Goal: Check status: Check status

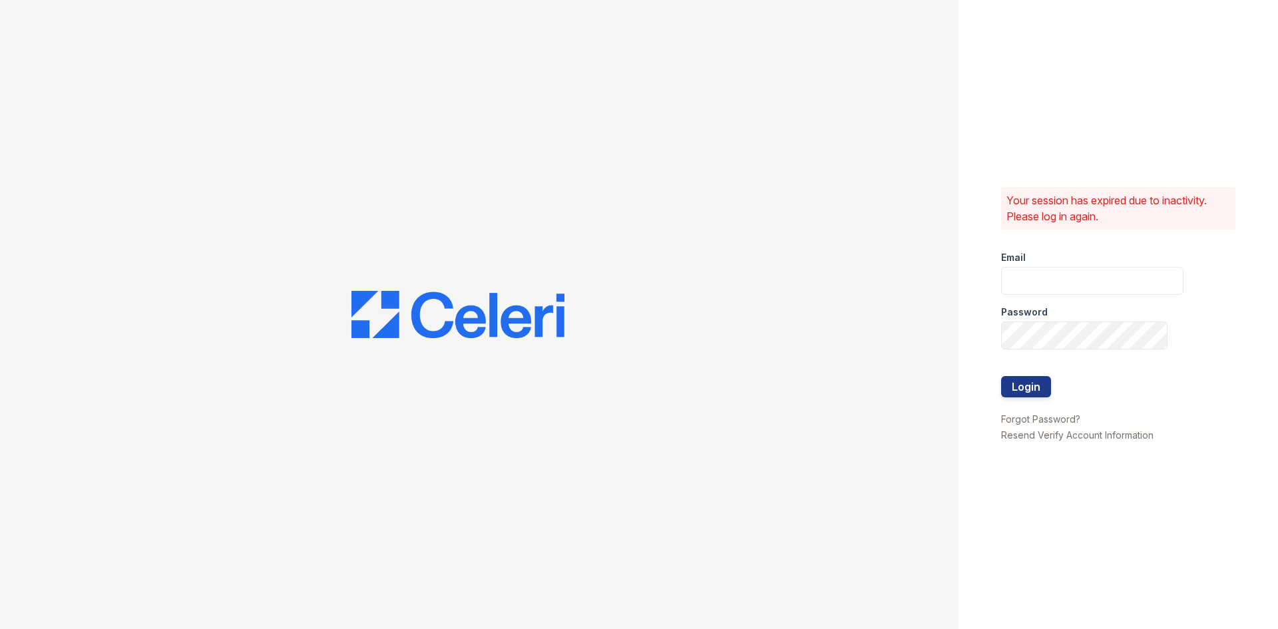
click at [1085, 282] on input "email" at bounding box center [1092, 281] width 182 height 28
type input "[EMAIL_ADDRESS]"
click at [1001, 376] on button "Login" at bounding box center [1026, 386] width 50 height 21
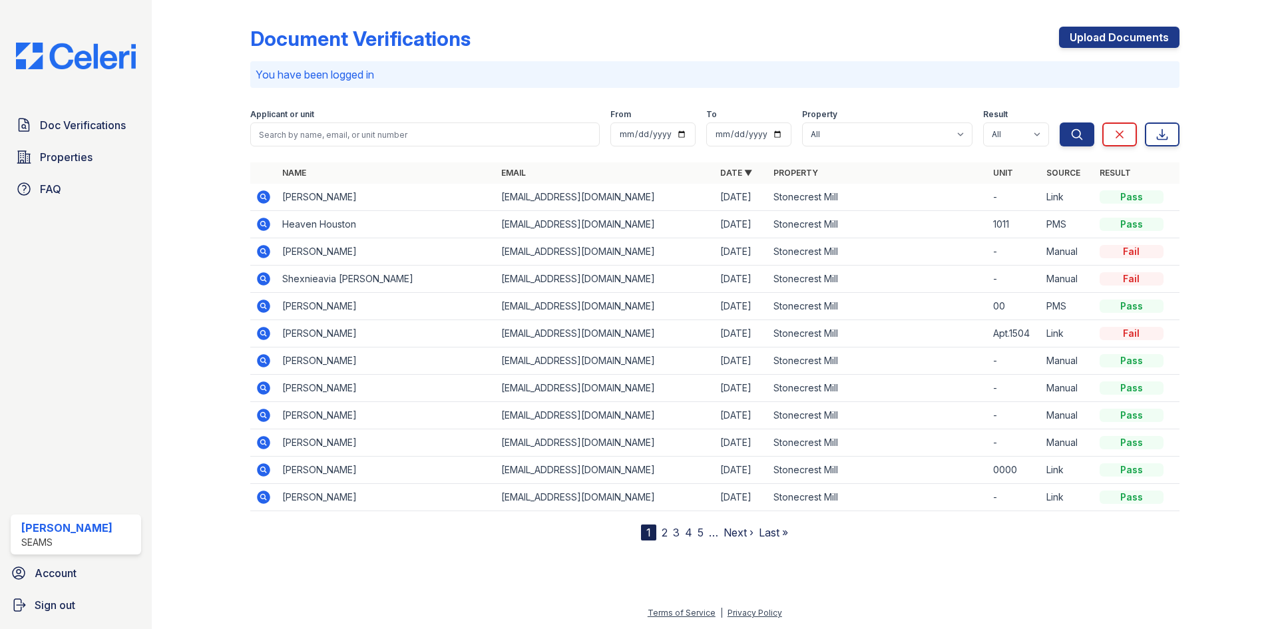
click at [265, 191] on icon at bounding box center [263, 196] width 13 height 13
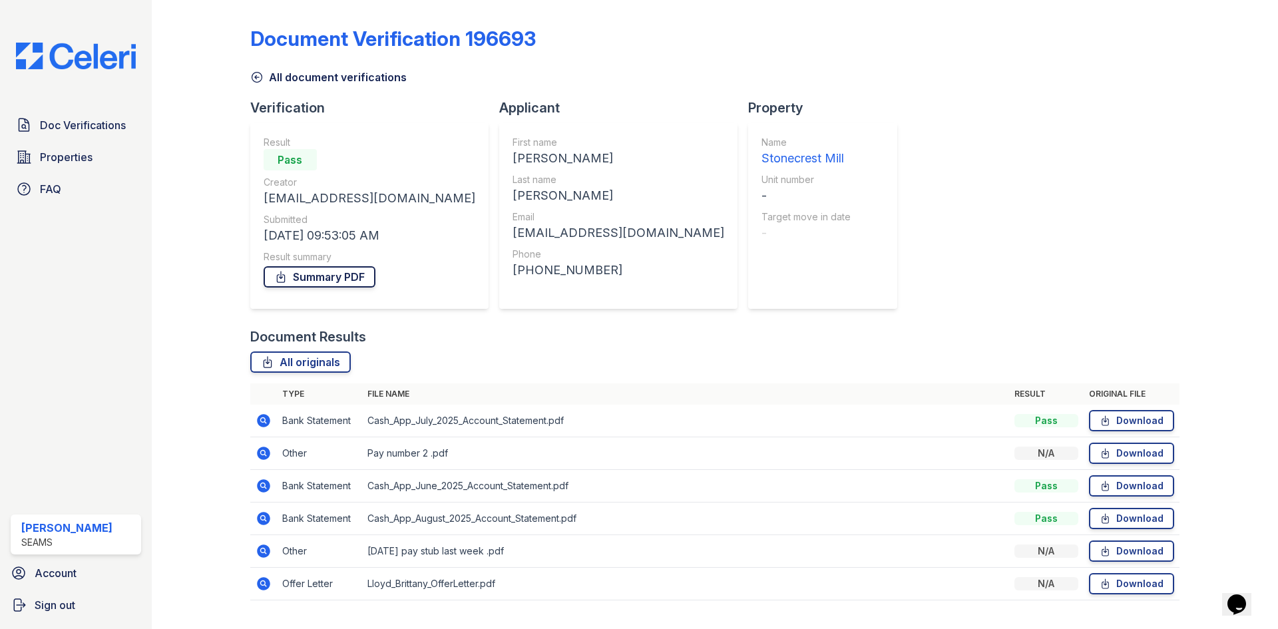
click at [285, 277] on icon at bounding box center [280, 276] width 13 height 13
click at [260, 76] on icon at bounding box center [256, 77] width 13 height 13
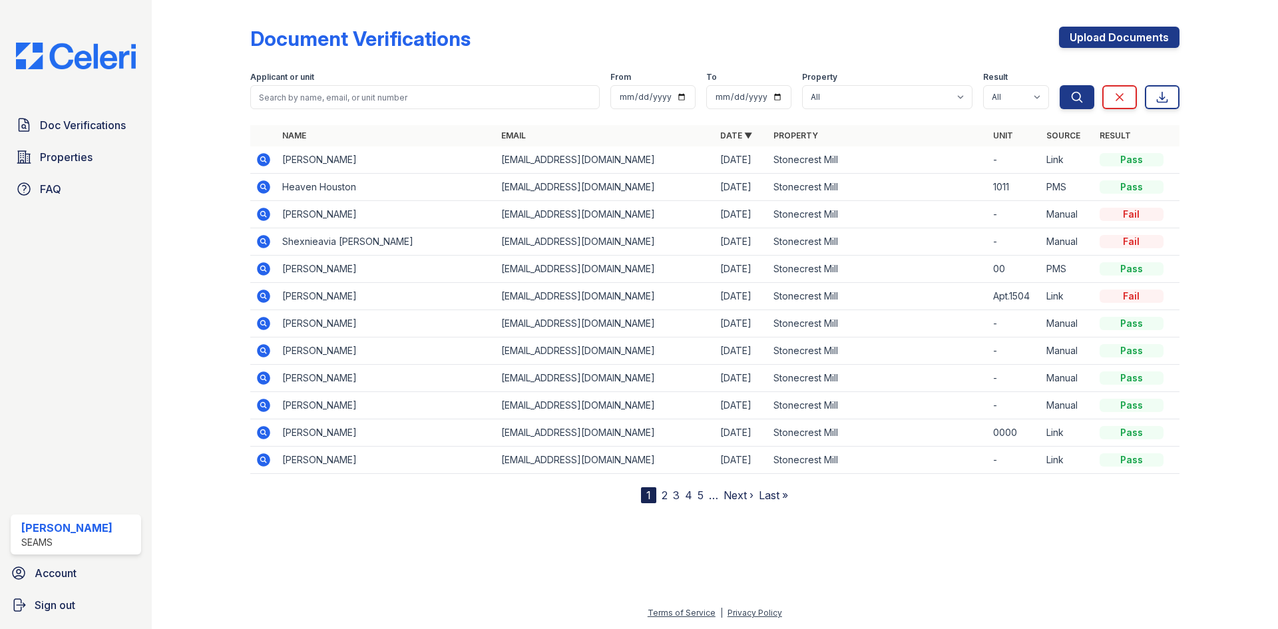
click at [267, 189] on icon at bounding box center [263, 186] width 13 height 13
